Goal: Find specific page/section: Find specific page/section

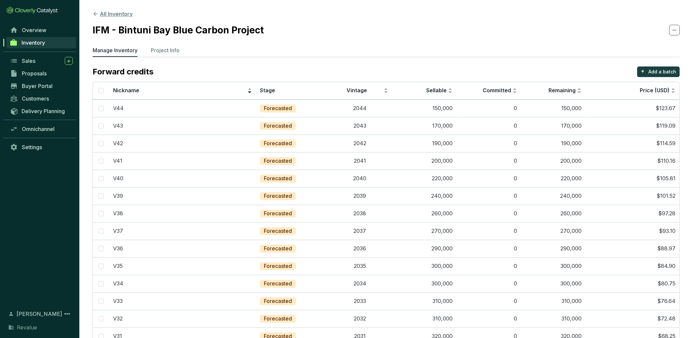
click at [118, 15] on button "All Inventory" at bounding box center [113, 14] width 40 height 8
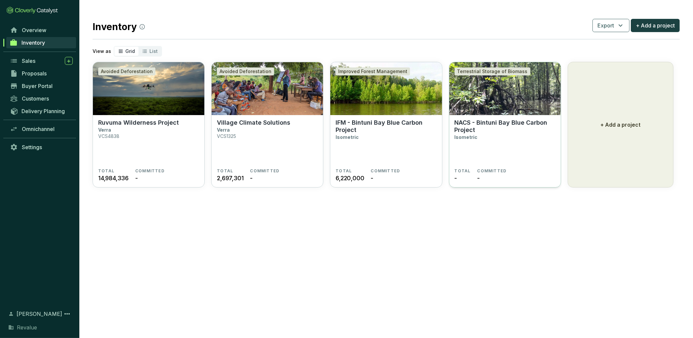
click at [460, 137] on p "Isometric" at bounding box center [466, 137] width 23 height 6
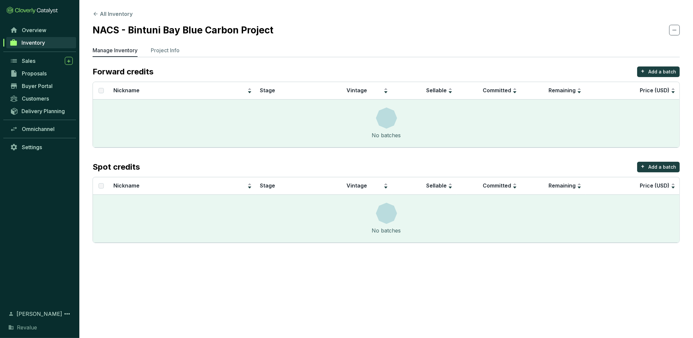
click at [182, 50] on ul "Manage Inventory Project Info" at bounding box center [386, 51] width 587 height 11
